Goal: Transaction & Acquisition: Subscribe to service/newsletter

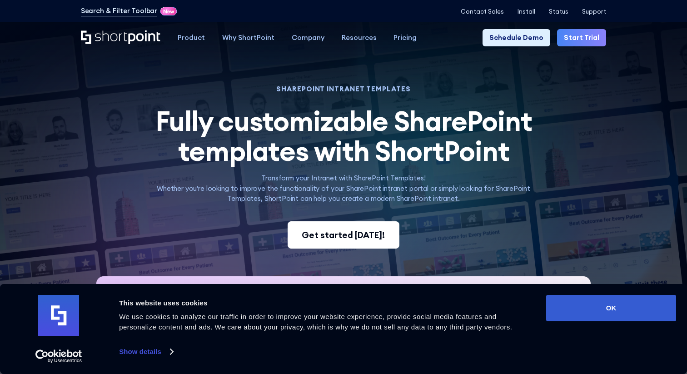
click at [340, 229] on div "Get started today!" at bounding box center [343, 235] width 83 height 13
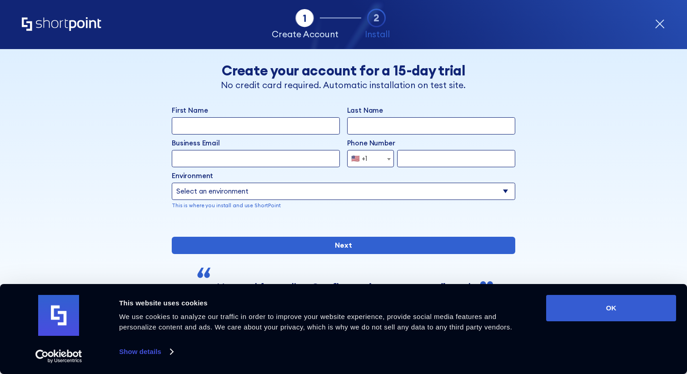
scroll to position [51, 0]
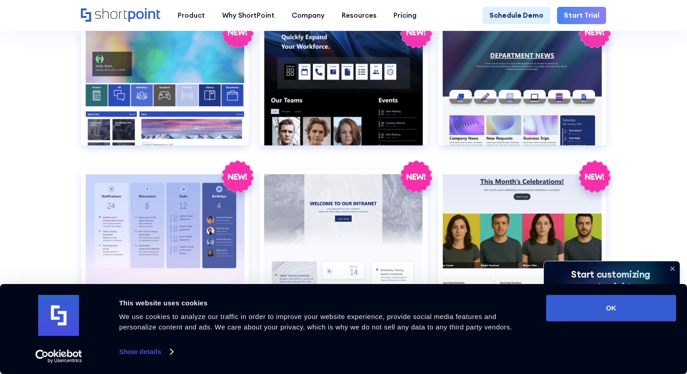
scroll to position [1381, 0]
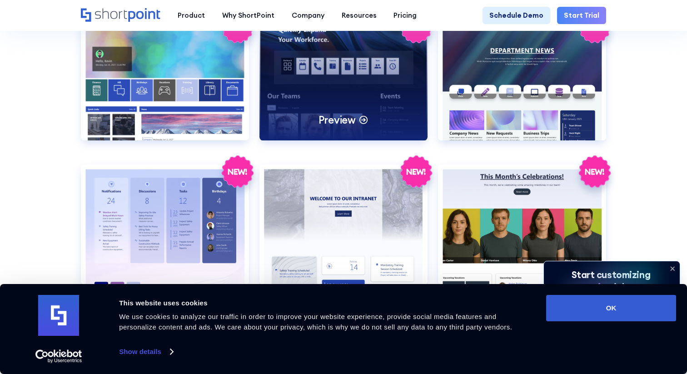
click at [337, 60] on div "Preview" at bounding box center [344, 80] width 168 height 120
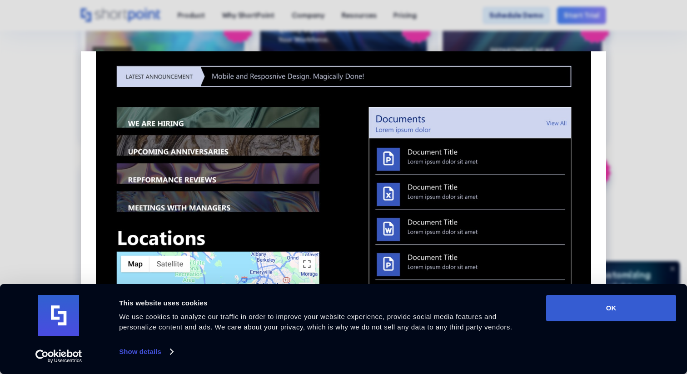
scroll to position [693, 0]
